Goal: Information Seeking & Learning: Find specific fact

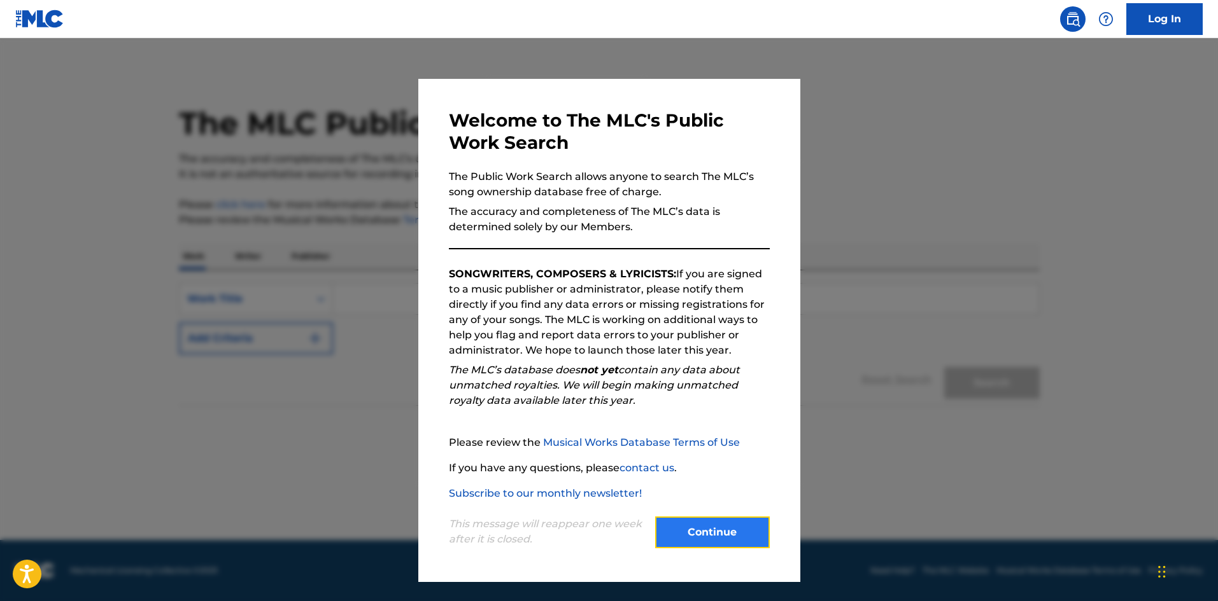
click at [700, 536] on button "Continue" at bounding box center [712, 533] width 115 height 32
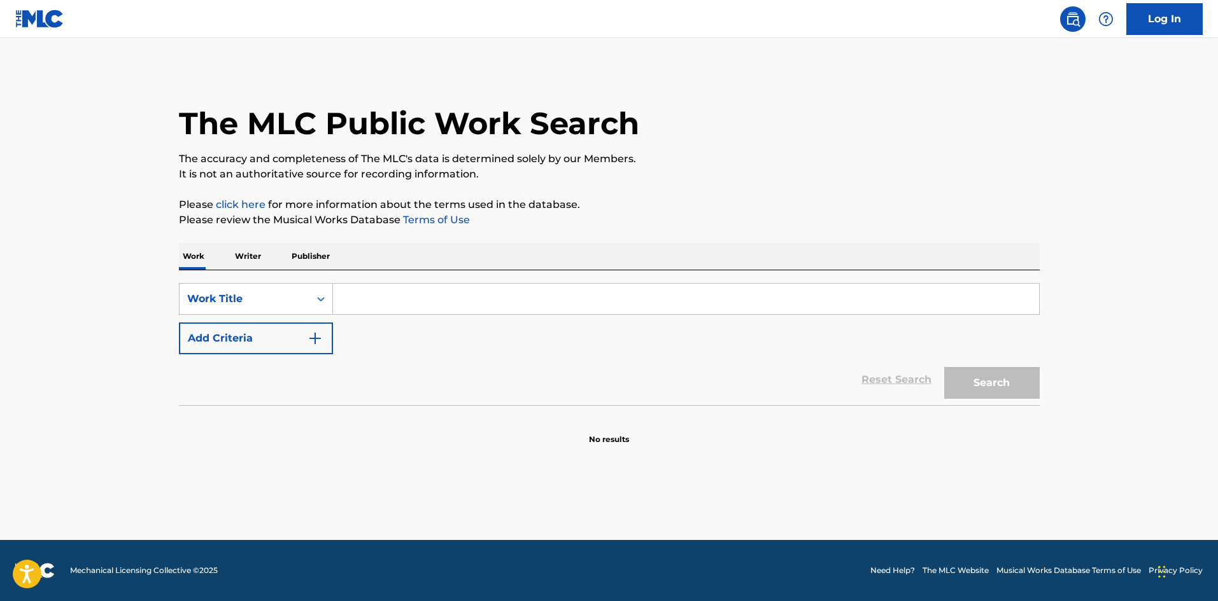
click at [393, 307] on input "Search Form" at bounding box center [686, 299] width 706 height 31
paste input "ACAPULCO SUNRISE [PERSON_NAME]"
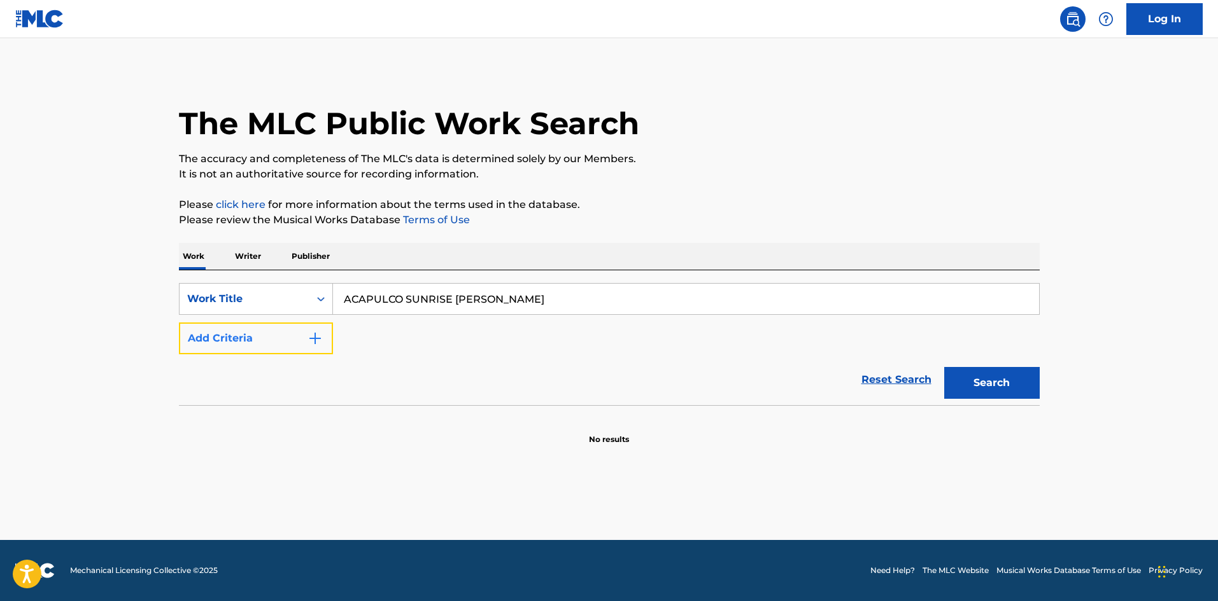
click at [299, 330] on button "Add Criteria" at bounding box center [256, 339] width 154 height 32
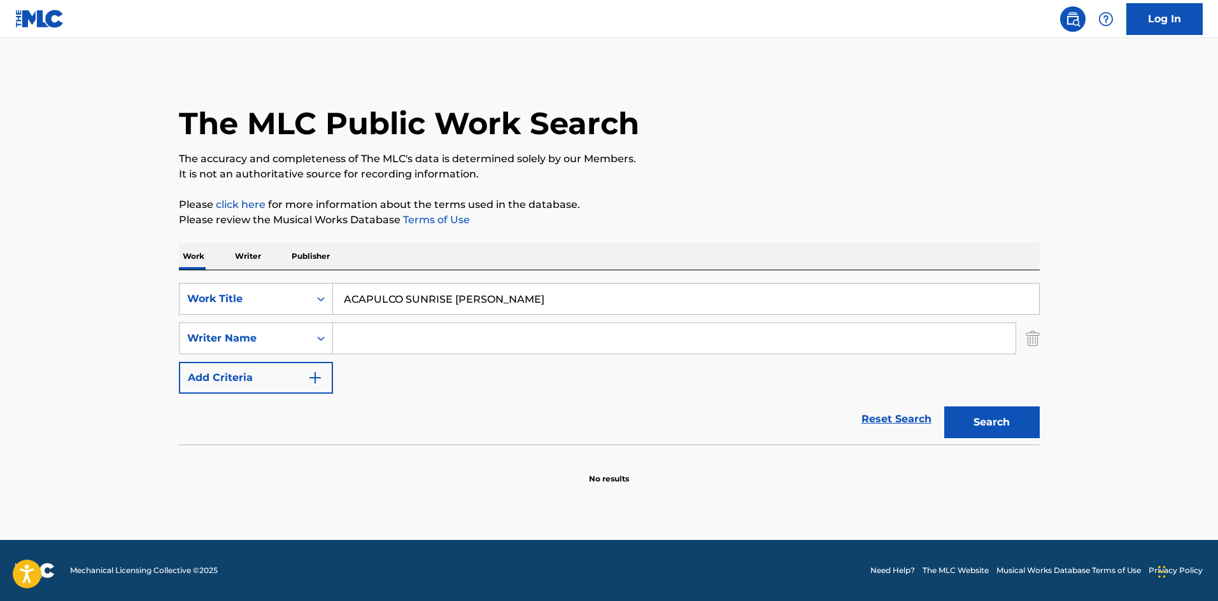
drag, startPoint x: 556, startPoint y: 299, endPoint x: 481, endPoint y: 300, distance: 75.1
click at [481, 300] on input "ACAPULCO SUNRISE [PERSON_NAME]" at bounding box center [686, 299] width 706 height 31
type input "ACAPULCO SUNRISE"
type input "[PERSON_NAME]"
click at [370, 298] on input "ACAPULCO SUNRISE" at bounding box center [686, 299] width 706 height 31
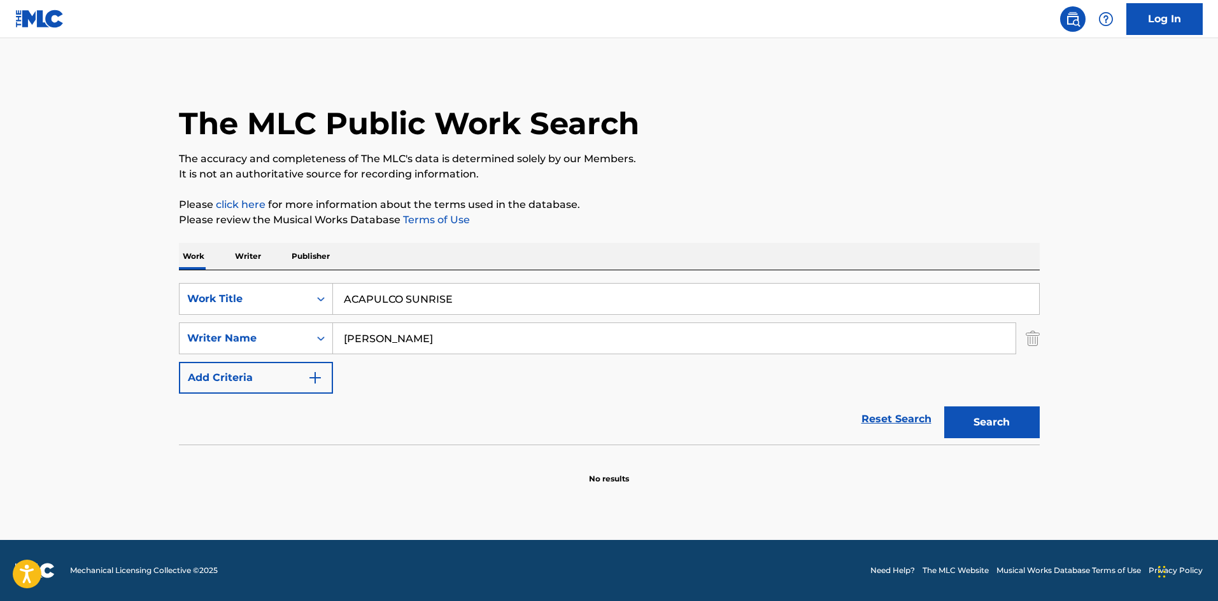
type input "ACAPULCO SUNRISE"
click at [432, 349] on input "[PERSON_NAME]" at bounding box center [674, 338] width 682 height 31
click at [999, 417] on button "Search" at bounding box center [991, 423] width 95 height 32
drag, startPoint x: 381, startPoint y: 336, endPoint x: 276, endPoint y: 333, distance: 105.7
click at [276, 333] on div "SearchWithCriteria023eba99-9880-457b-88eb-01f6961954ab Writer Name [PERSON_NAME]" at bounding box center [609, 339] width 860 height 32
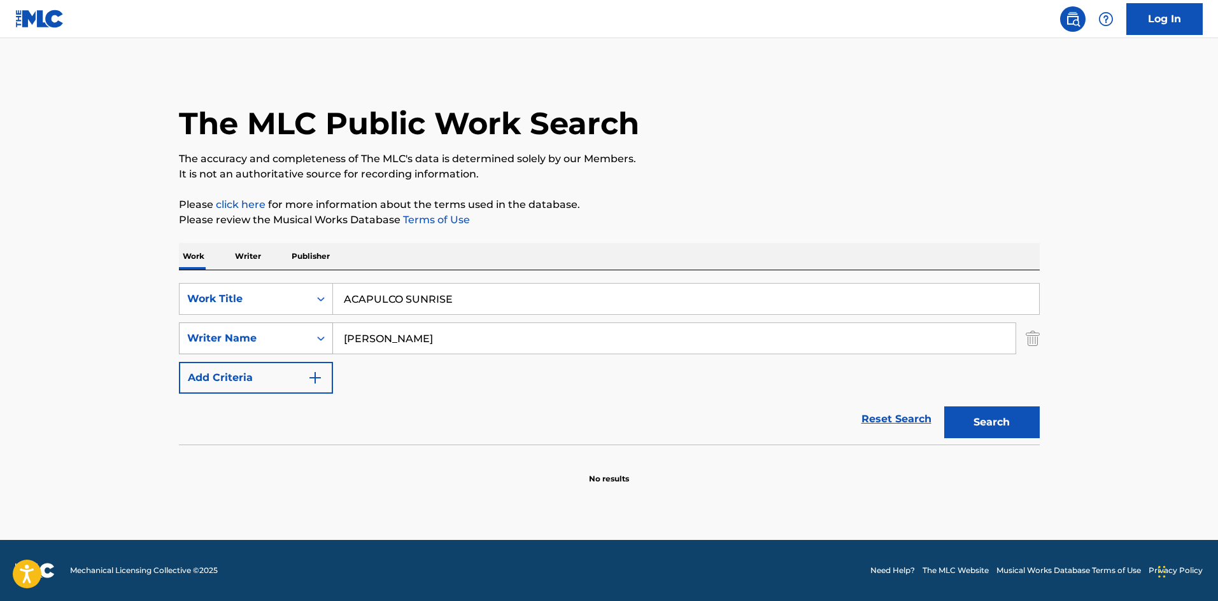
type input "[PERSON_NAME]"
click at [944, 407] on button "Search" at bounding box center [991, 423] width 95 height 32
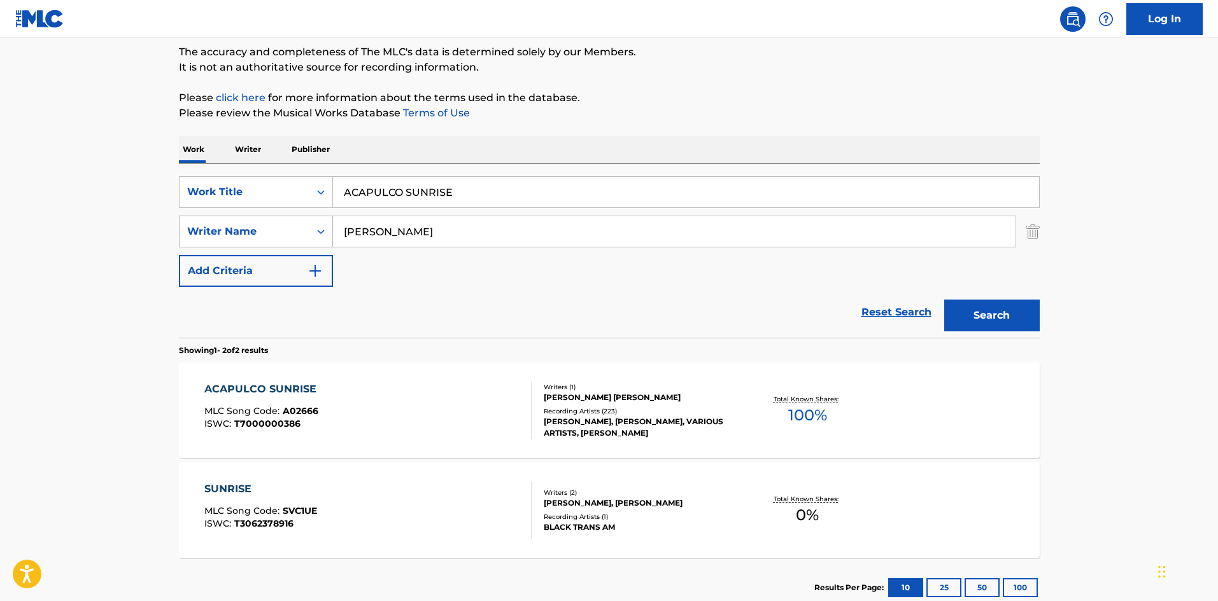
scroll to position [127, 0]
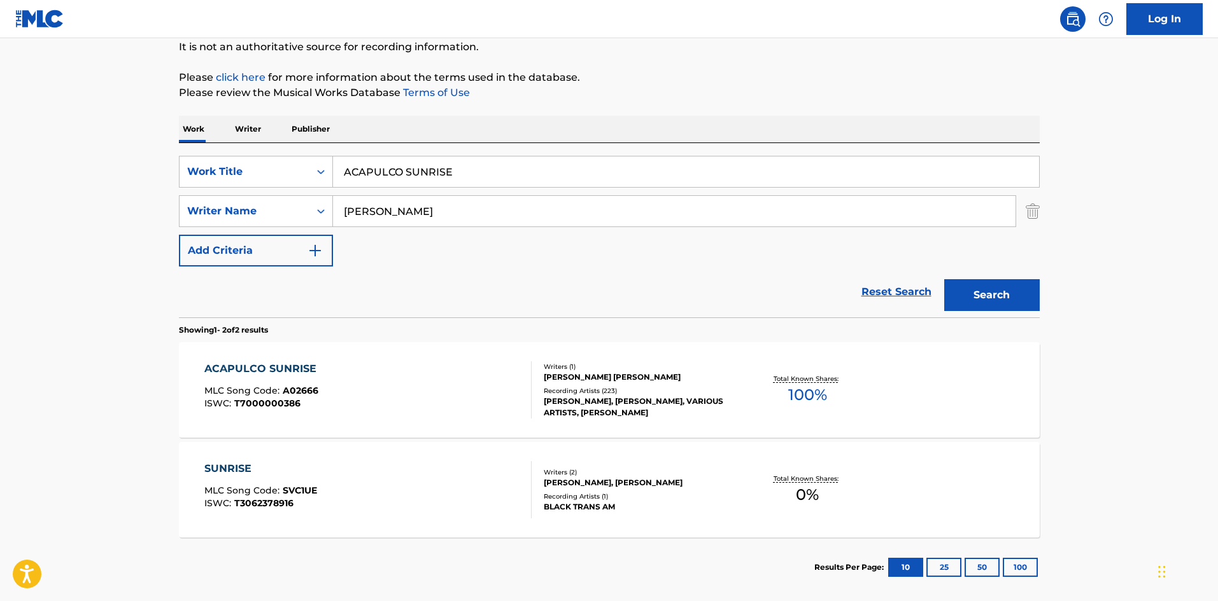
click at [549, 379] on div "[PERSON_NAME] [PERSON_NAME]" at bounding box center [640, 377] width 192 height 11
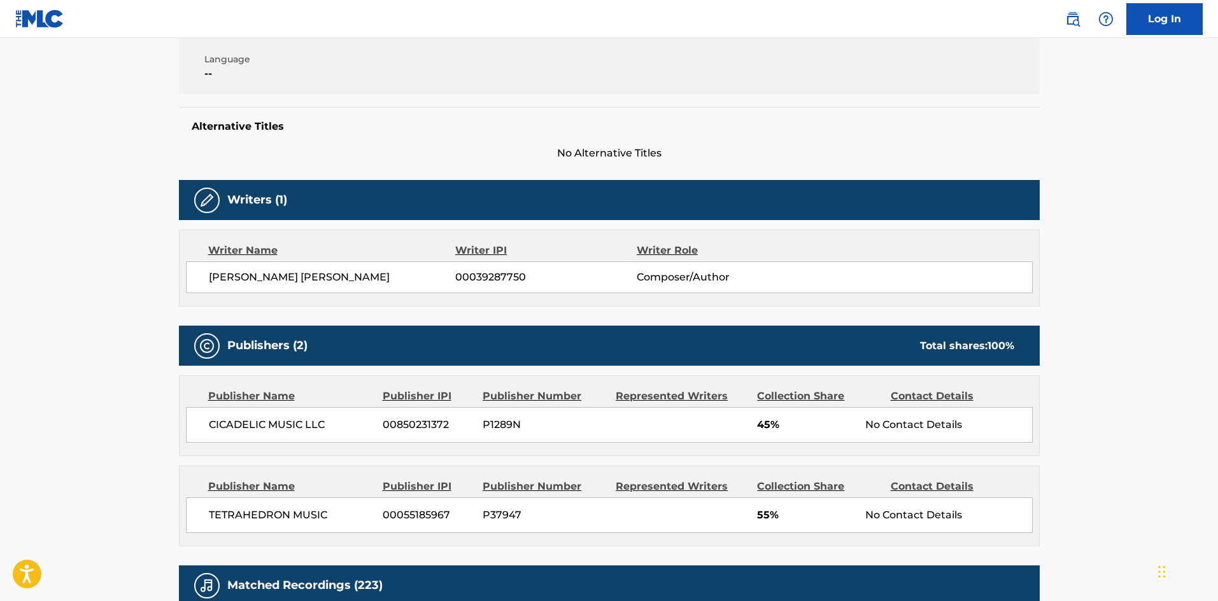
scroll to position [255, 0]
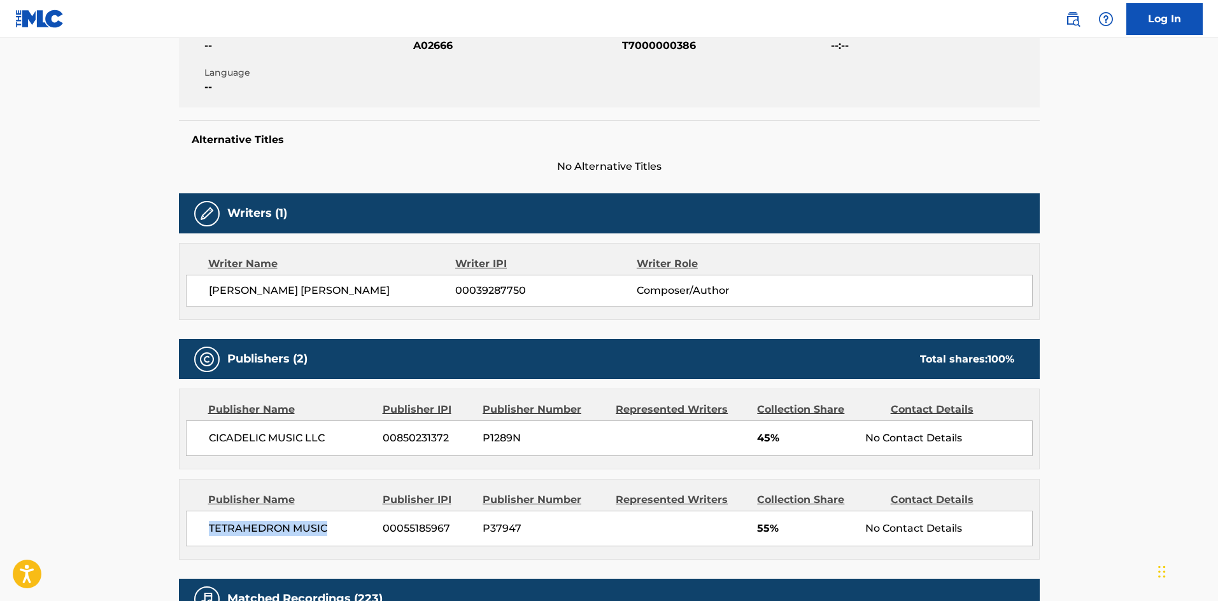
drag, startPoint x: 210, startPoint y: 531, endPoint x: 351, endPoint y: 535, distance: 140.7
click at [351, 535] on span "TETRAHEDRON MUSIC" at bounding box center [291, 528] width 165 height 15
drag, startPoint x: 788, startPoint y: 531, endPoint x: 731, endPoint y: 526, distance: 56.8
click at [731, 526] on div "TETRAHEDRON MUSIC [PHONE_NUMBER] P37947 55% No Contact Details" at bounding box center [609, 529] width 846 height 36
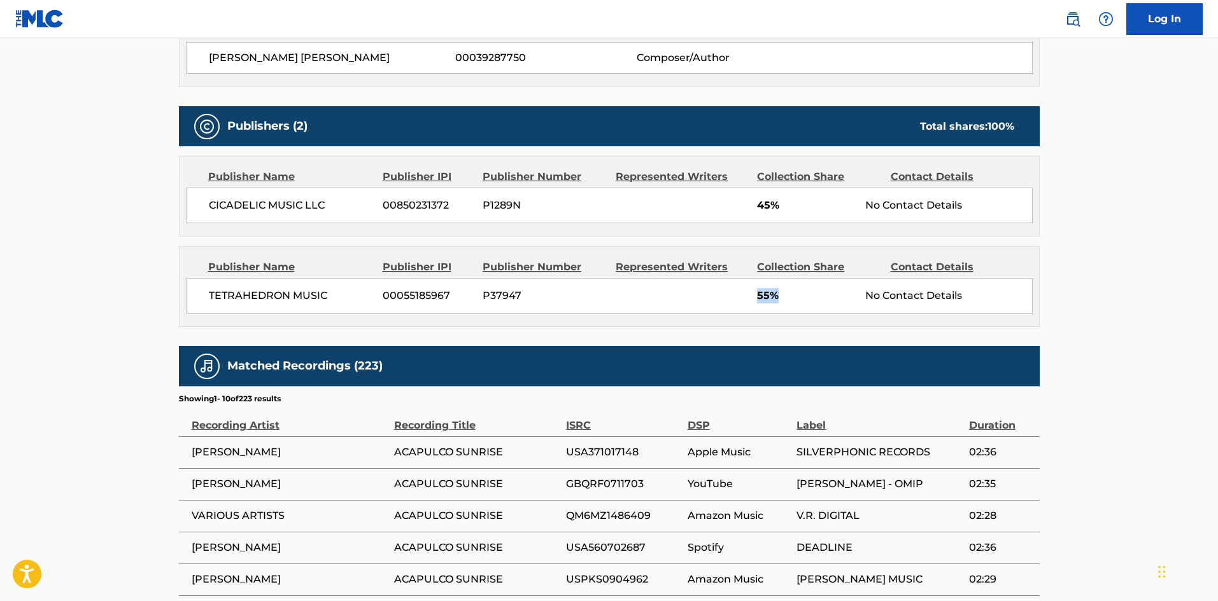
scroll to position [509, 0]
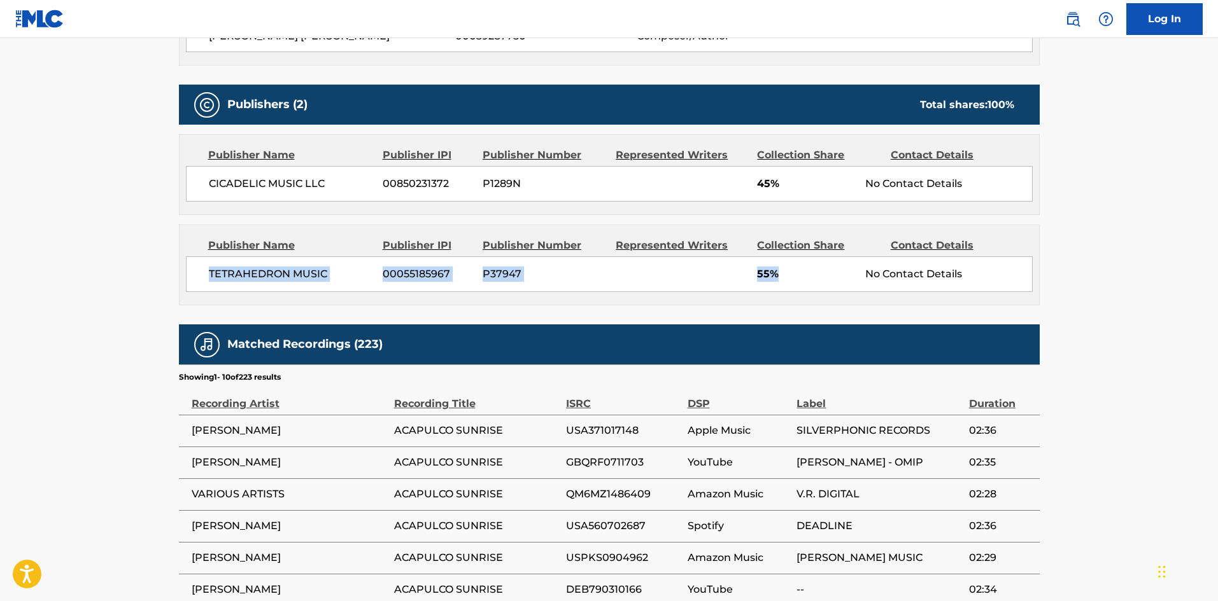
drag, startPoint x: 206, startPoint y: 272, endPoint x: 852, endPoint y: 274, distance: 646.0
click at [852, 274] on div "TETRAHEDRON MUSIC [PHONE_NUMBER] P37947 55% No Contact Details" at bounding box center [609, 274] width 846 height 36
click at [330, 270] on span "TETRAHEDRON MUSIC" at bounding box center [291, 274] width 165 height 15
drag, startPoint x: 330, startPoint y: 270, endPoint x: 178, endPoint y: 276, distance: 151.6
click at [179, 276] on div "Publisher Name Publisher IPI Publisher Number Represented Writers Collection Sh…" at bounding box center [609, 265] width 860 height 81
